Goal: Information Seeking & Learning: Learn about a topic

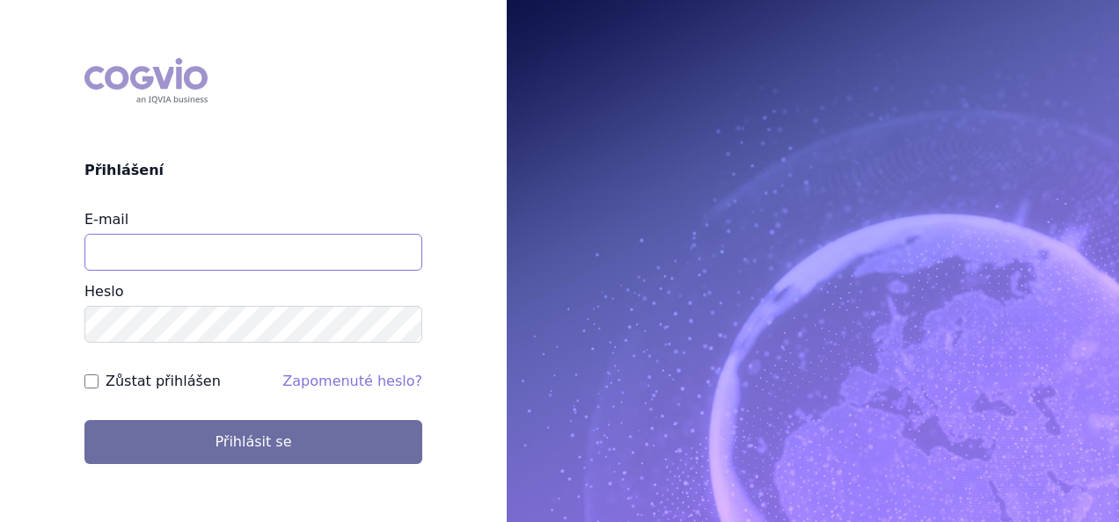
type input "[EMAIL_ADDRESS][DOMAIN_NAME]"
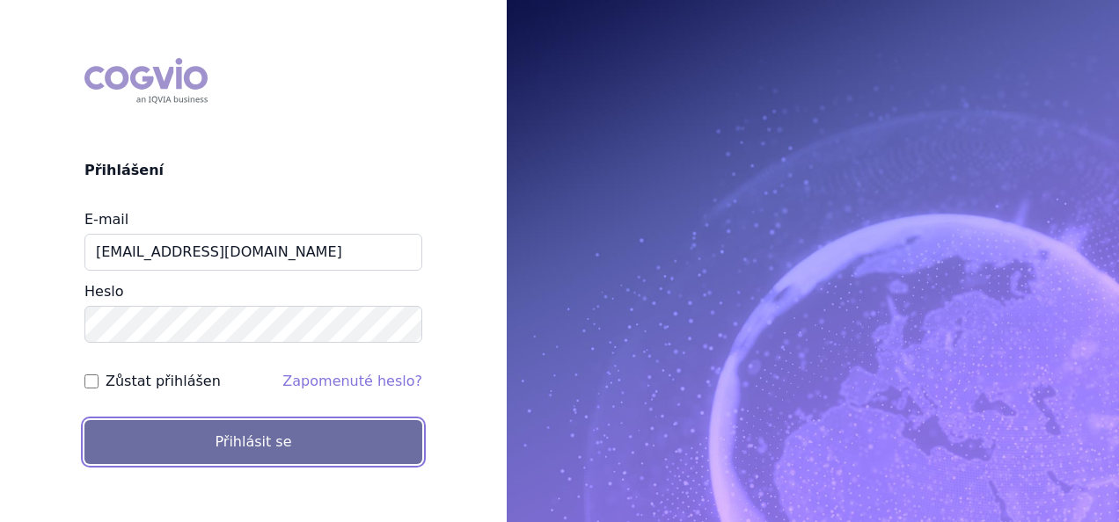
click at [289, 441] on button "Přihlásit se" at bounding box center [253, 442] width 338 height 44
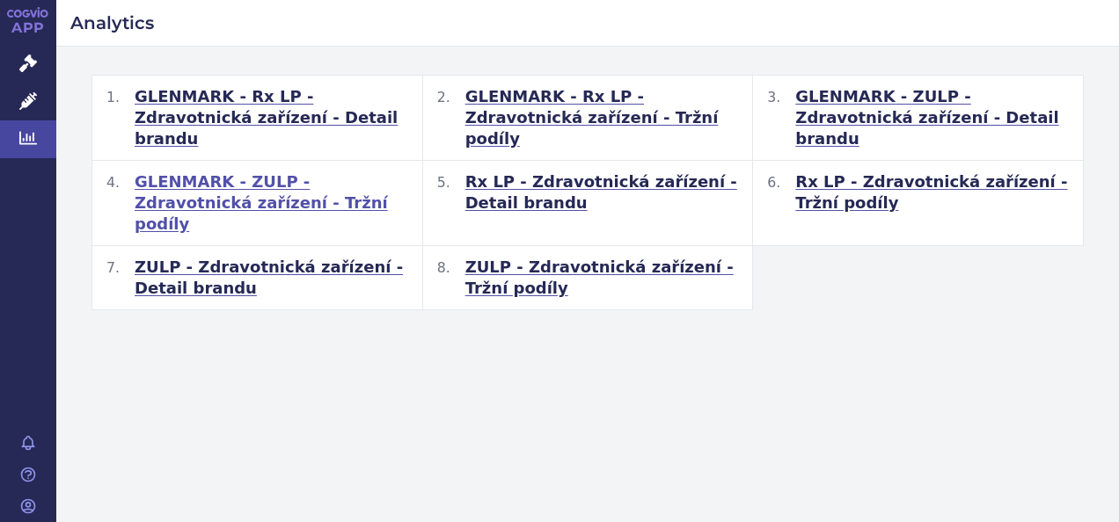
click at [286, 172] on span "GLENMARK - ZULP - Zdravotnická zařízení - Tržní podíly" at bounding box center [272, 202] width 274 height 63
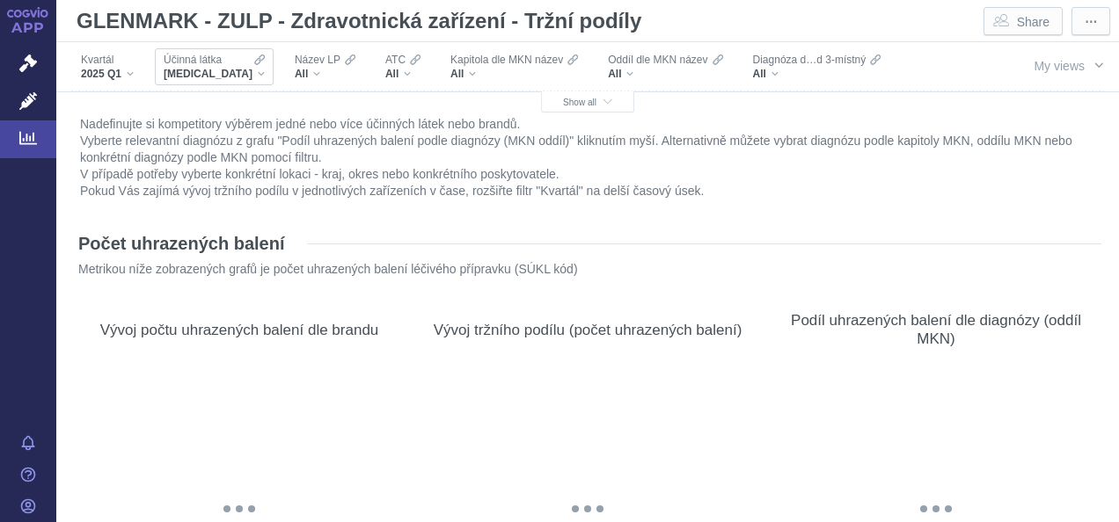
click at [246, 74] on div "[MEDICAL_DATA]" at bounding box center [214, 74] width 101 height 14
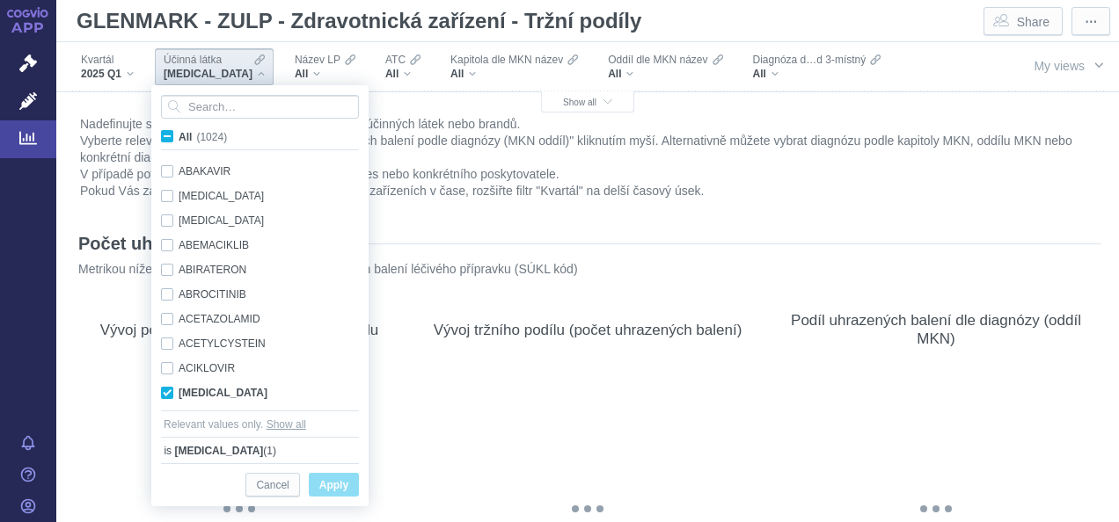
scroll to position [111, 0]
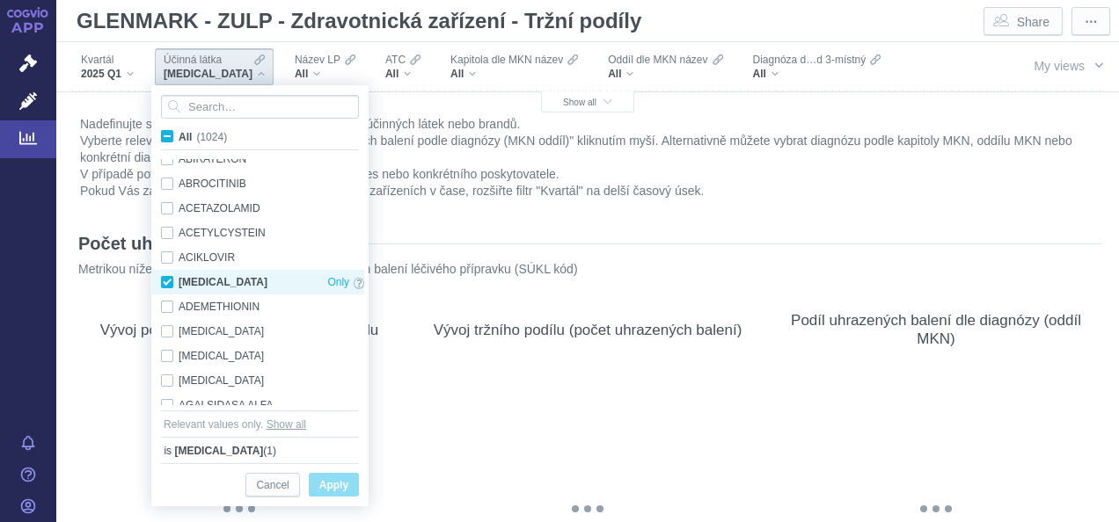
click at [165, 281] on div "[MEDICAL_DATA] Only" at bounding box center [262, 282] width 221 height 25
checkbox input "false"
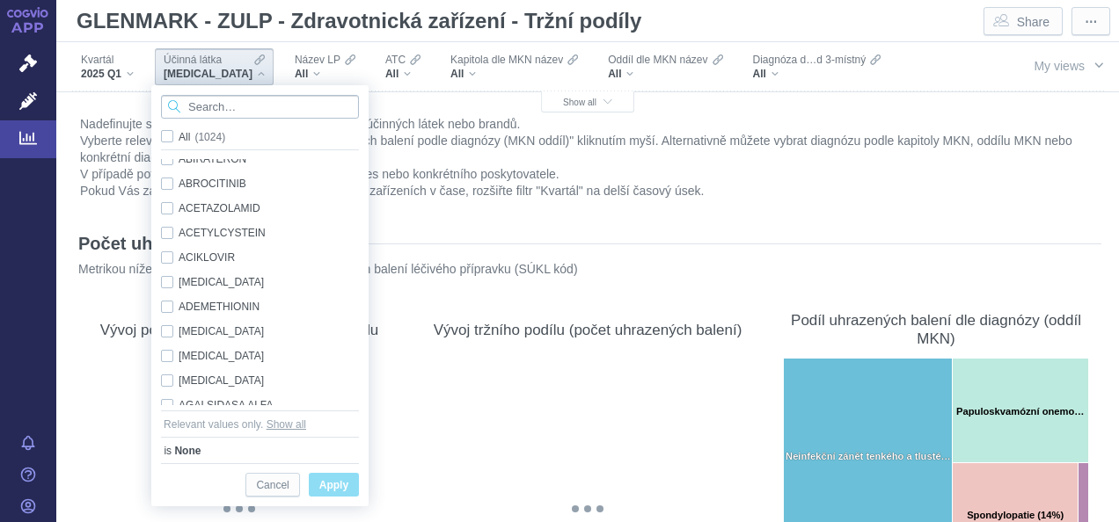
click at [280, 109] on input "Search attribute values" at bounding box center [260, 107] width 198 height 24
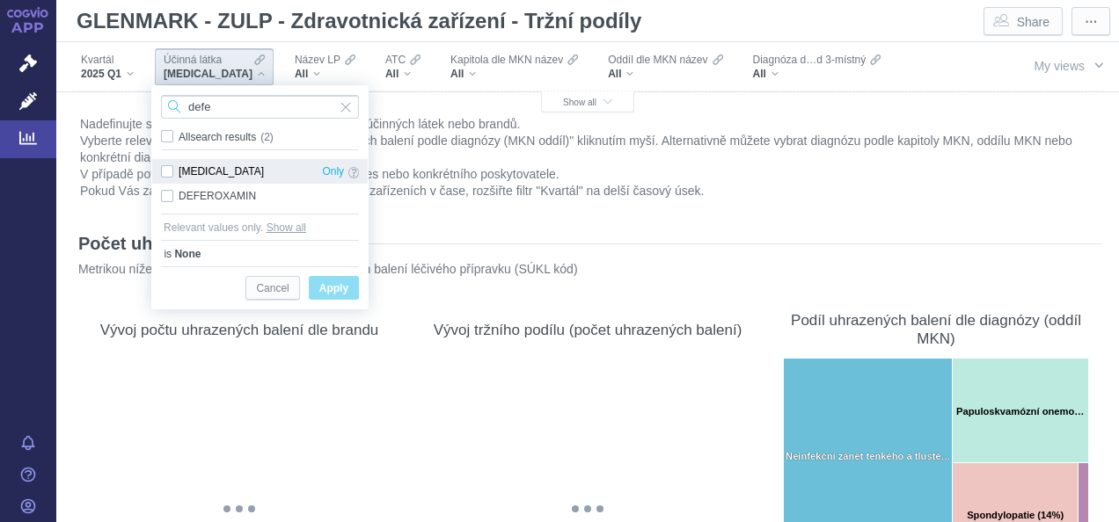
type input "defe"
click at [164, 171] on div "[MEDICAL_DATA] Only" at bounding box center [259, 171] width 215 height 25
checkbox input "true"
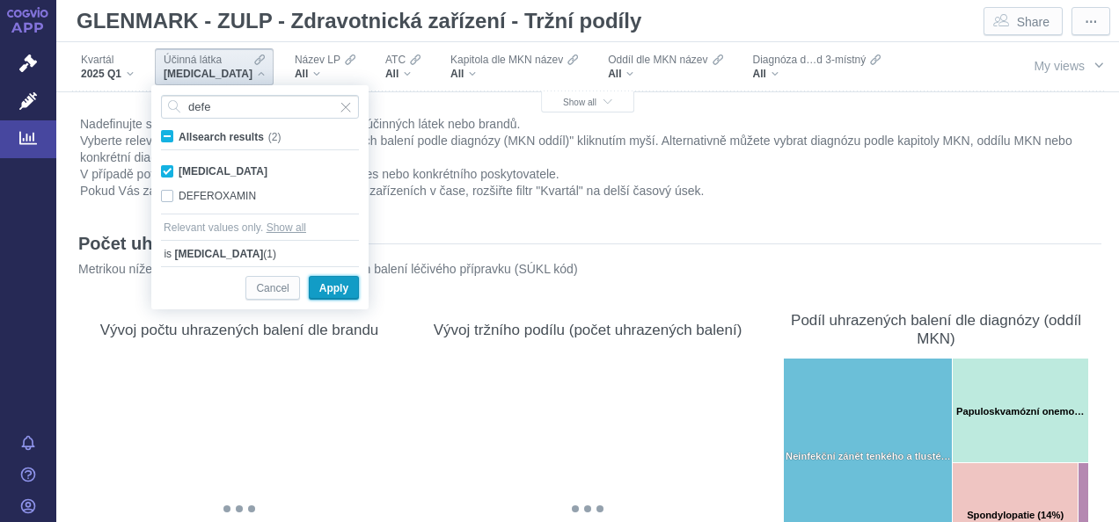
click at [327, 281] on span "Apply" at bounding box center [333, 289] width 29 height 22
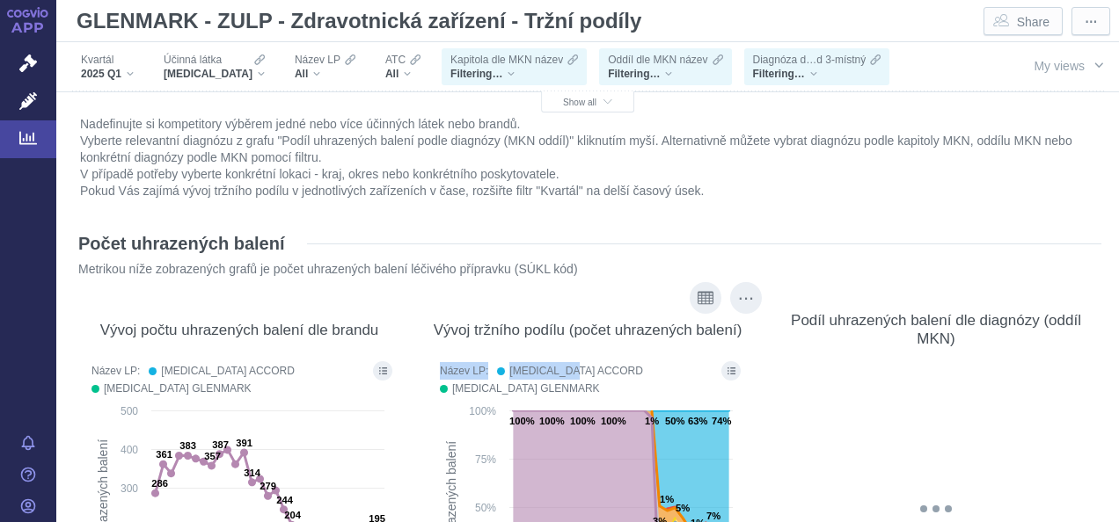
drag, startPoint x: 441, startPoint y: 341, endPoint x: 580, endPoint y: 375, distance: 142.9
click at [580, 375] on div "Vývoj tržního podílu (počet uhrazených balení) Název LP: [MEDICAL_DATA] ACCORD …" at bounding box center [587, 480] width 313 height 361
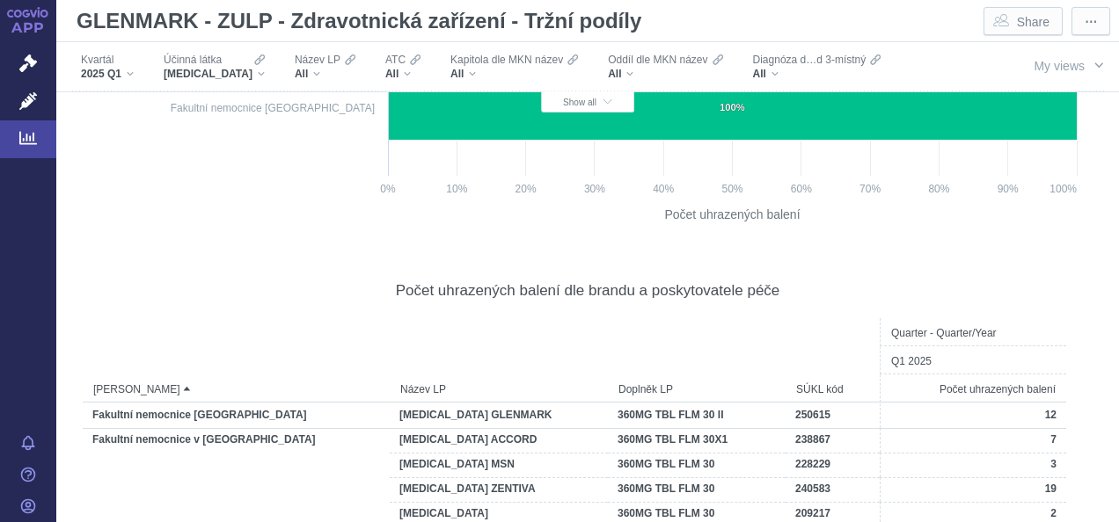
scroll to position [0, 0]
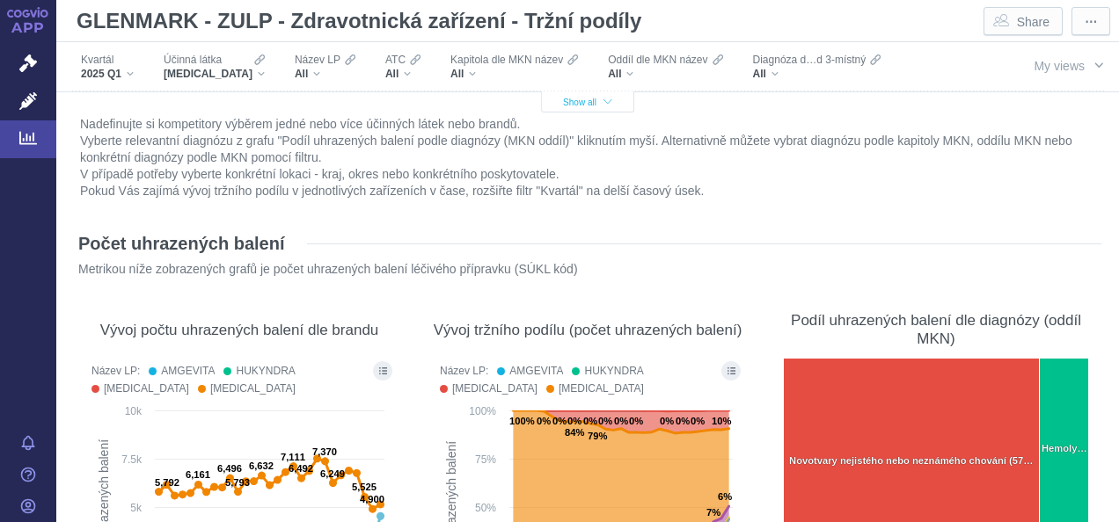
click at [612, 106] on button "Show all" at bounding box center [587, 101] width 93 height 21
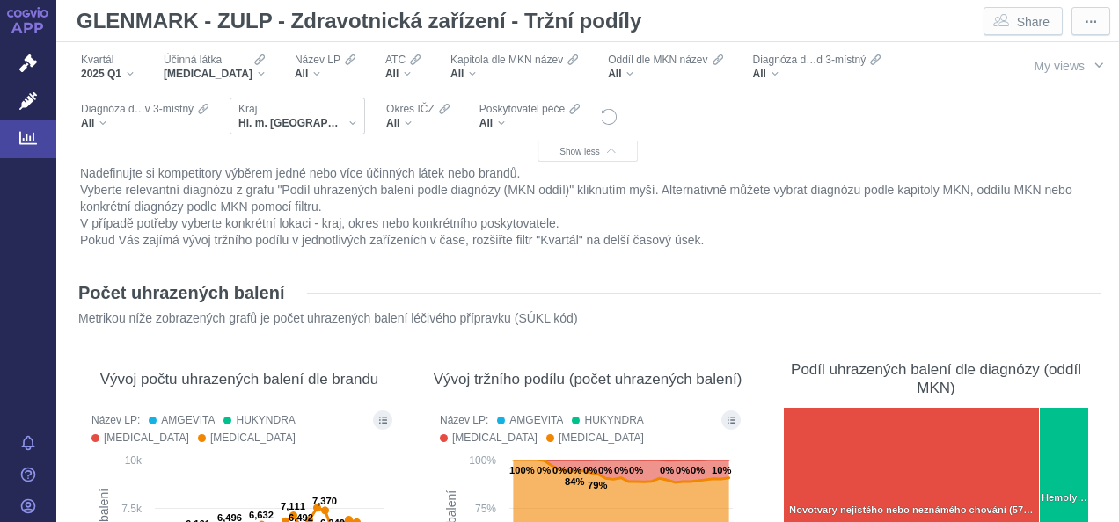
click at [311, 122] on div "Kraj Hl. m. [GEOGRAPHIC_DATA]" at bounding box center [297, 116] width 135 height 37
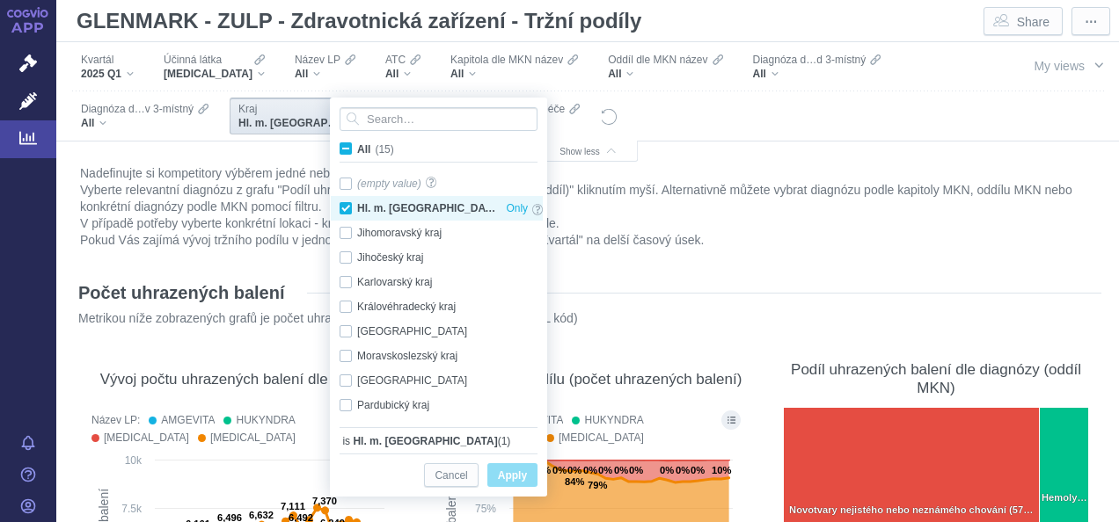
click at [346, 204] on div "Hl. m. [GEOGRAPHIC_DATA] Only" at bounding box center [441, 208] width 221 height 25
checkbox input "false"
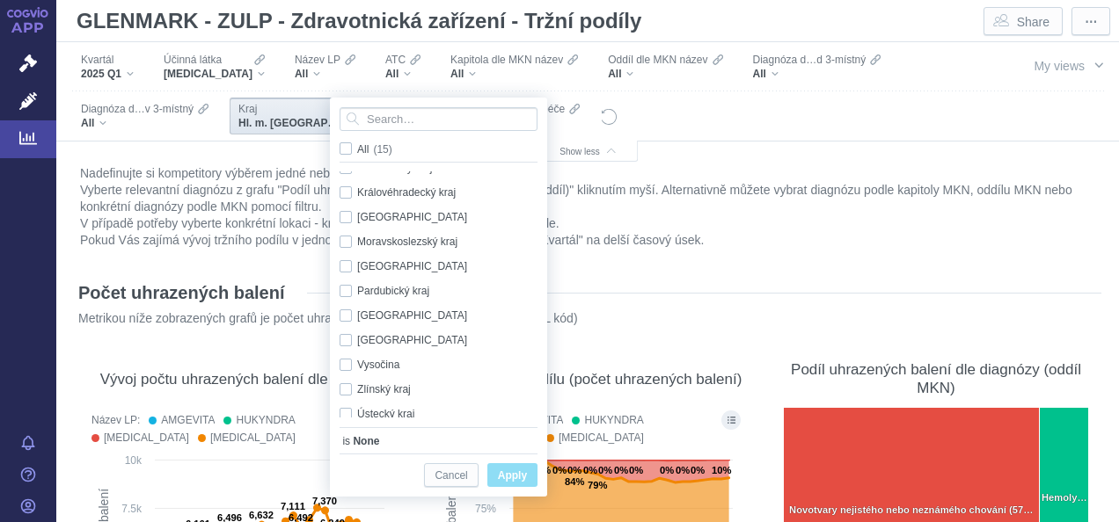
scroll to position [123, 0]
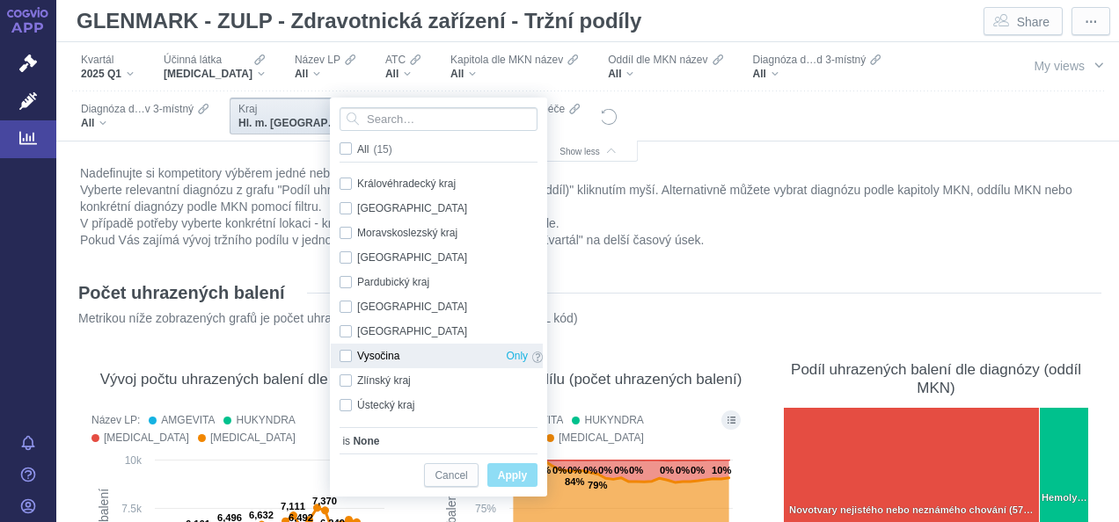
click at [342, 352] on div "Vysočina Only" at bounding box center [441, 356] width 221 height 25
checkbox input "true"
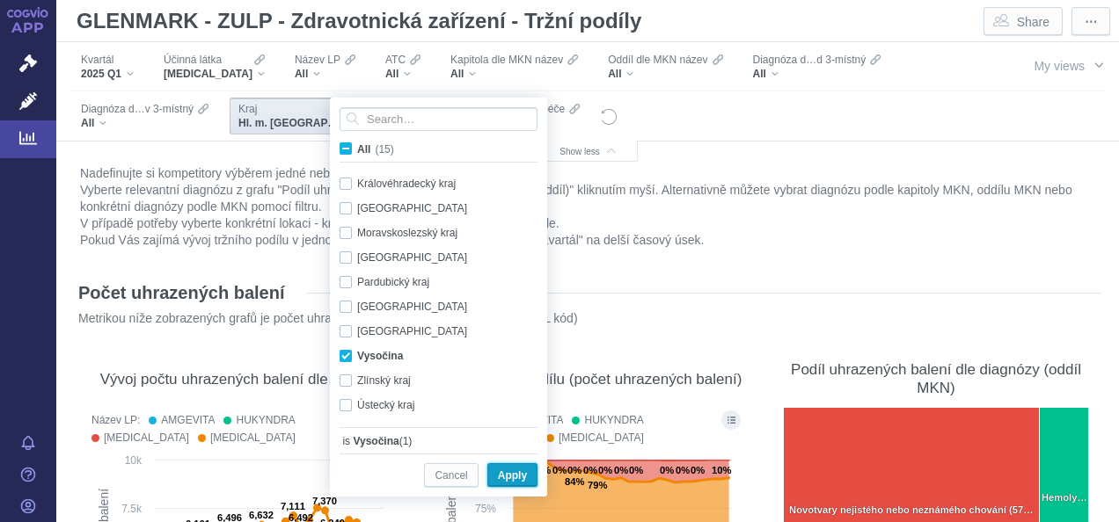
click at [517, 477] on span "Apply" at bounding box center [512, 476] width 29 height 22
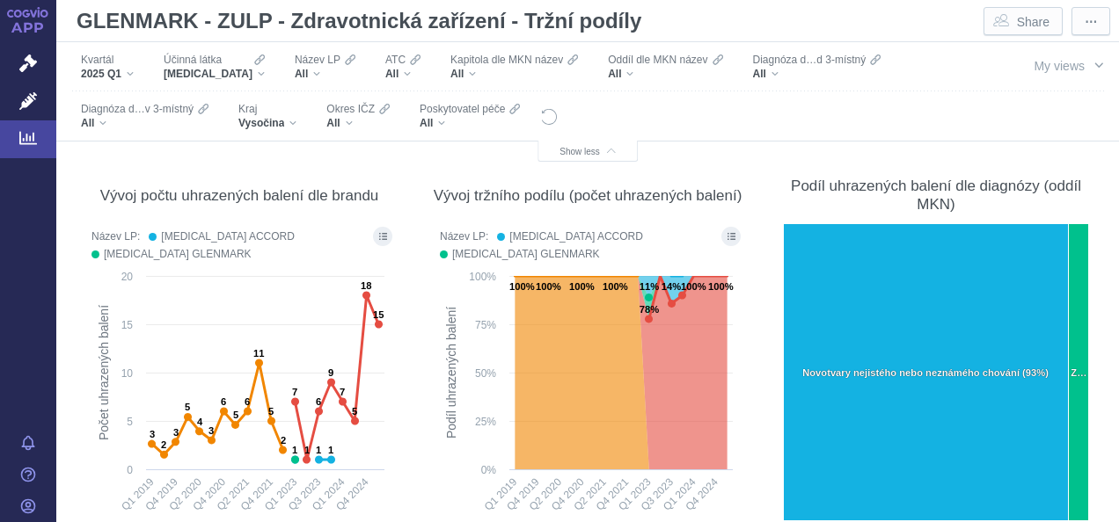
scroll to position [0, 0]
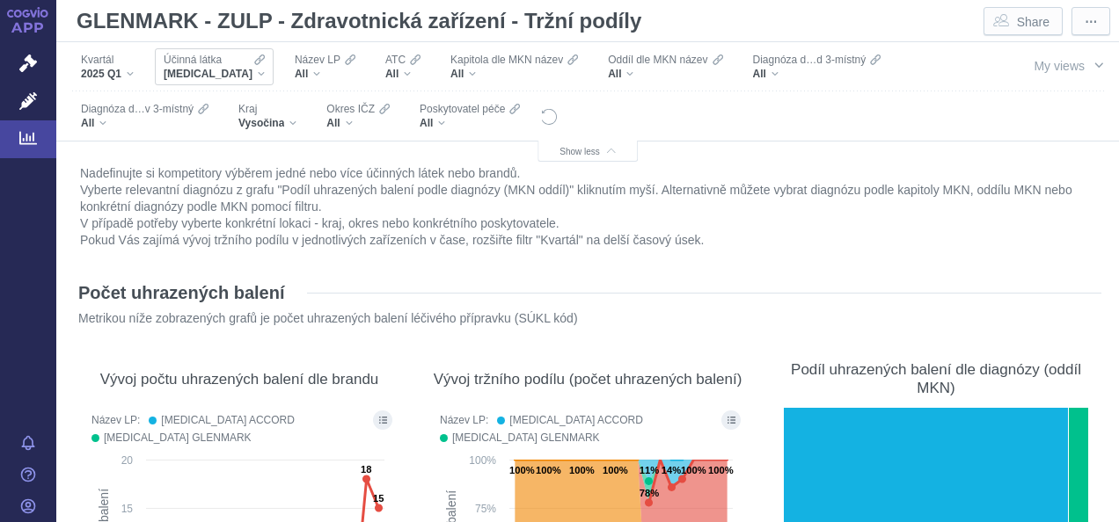
click at [248, 71] on div "[MEDICAL_DATA]" at bounding box center [214, 74] width 101 height 14
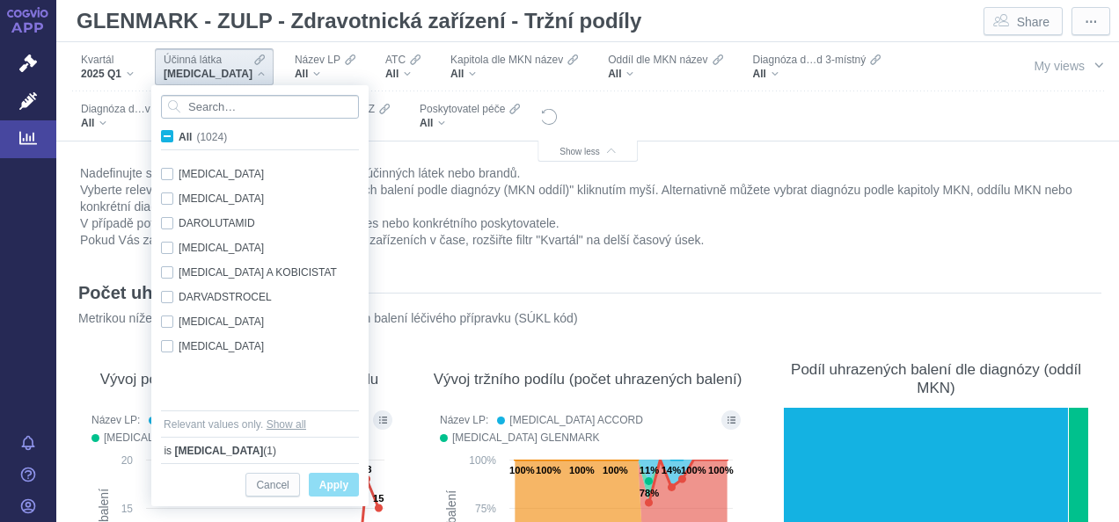
scroll to position [4962, 0]
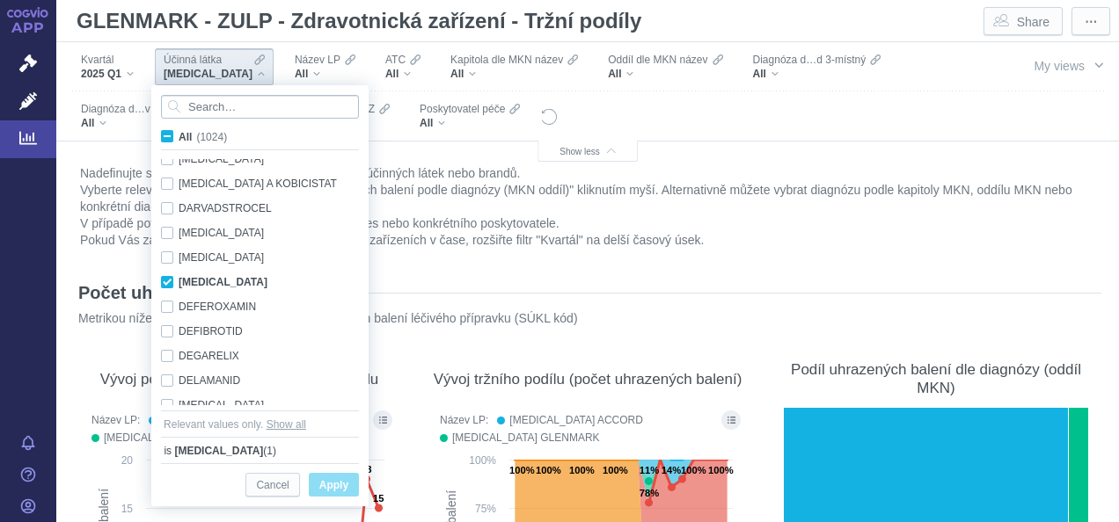
click at [235, 106] on input "Search attribute values" at bounding box center [260, 107] width 198 height 24
type input "i"
click at [170, 288] on div "[MEDICAL_DATA] Only" at bounding box center [262, 282] width 221 height 25
checkbox input "false"
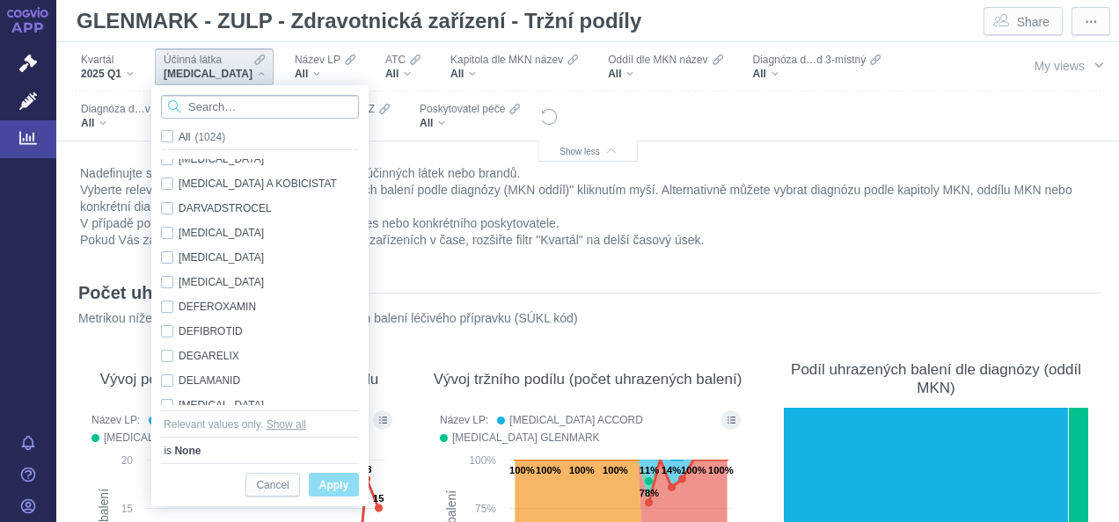
click at [272, 107] on input "Search attribute values" at bounding box center [260, 107] width 198 height 24
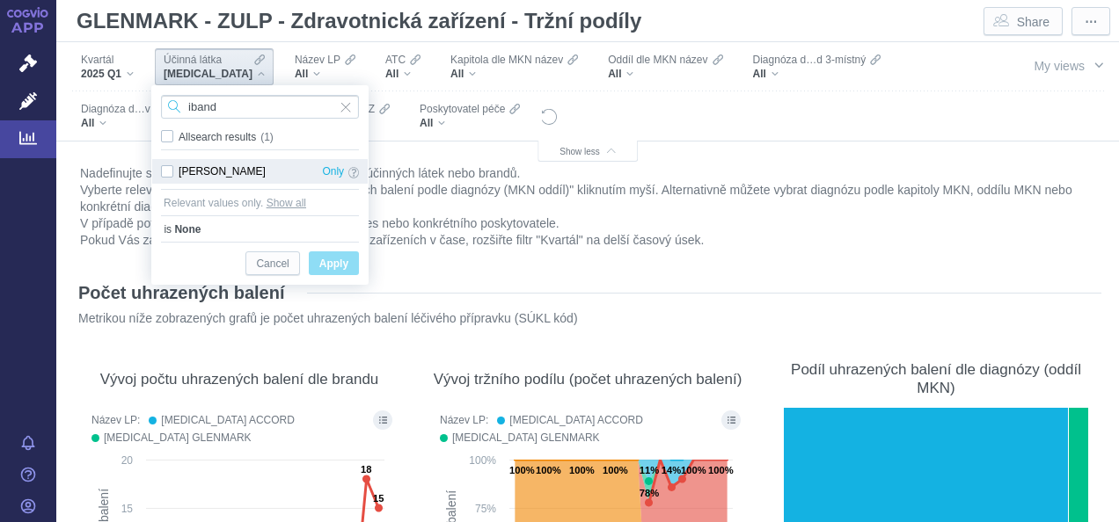
type input "iband"
click at [165, 170] on div "[PERSON_NAME] Only" at bounding box center [259, 171] width 215 height 25
checkbox input "true"
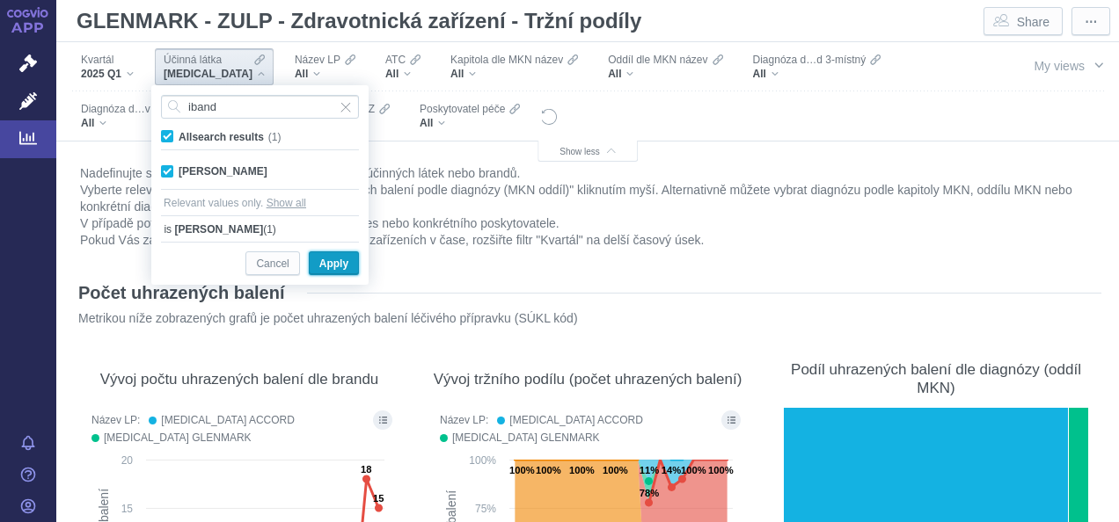
click at [351, 267] on button "Apply" at bounding box center [334, 264] width 50 height 24
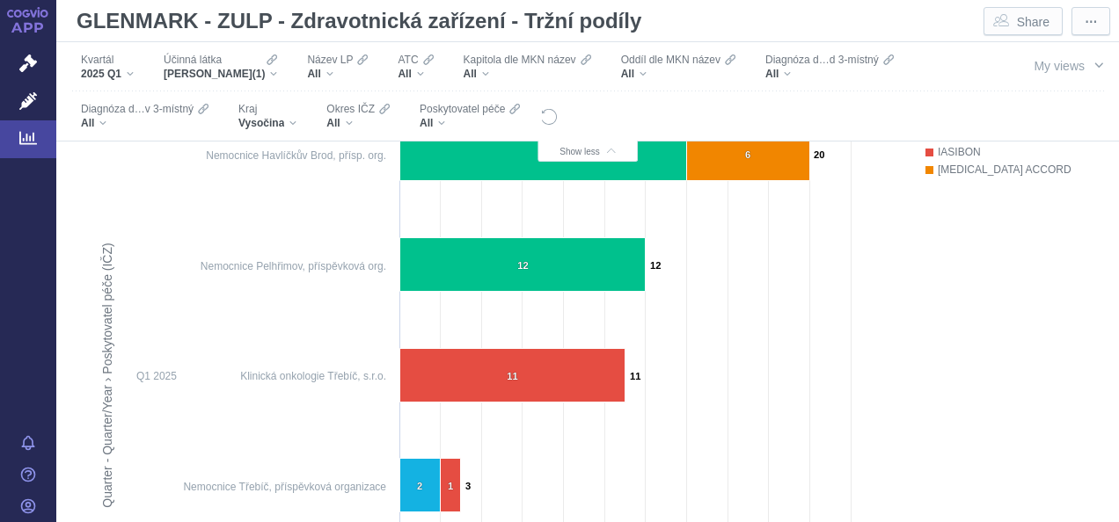
scroll to position [726, 0]
